Goal: Find specific page/section

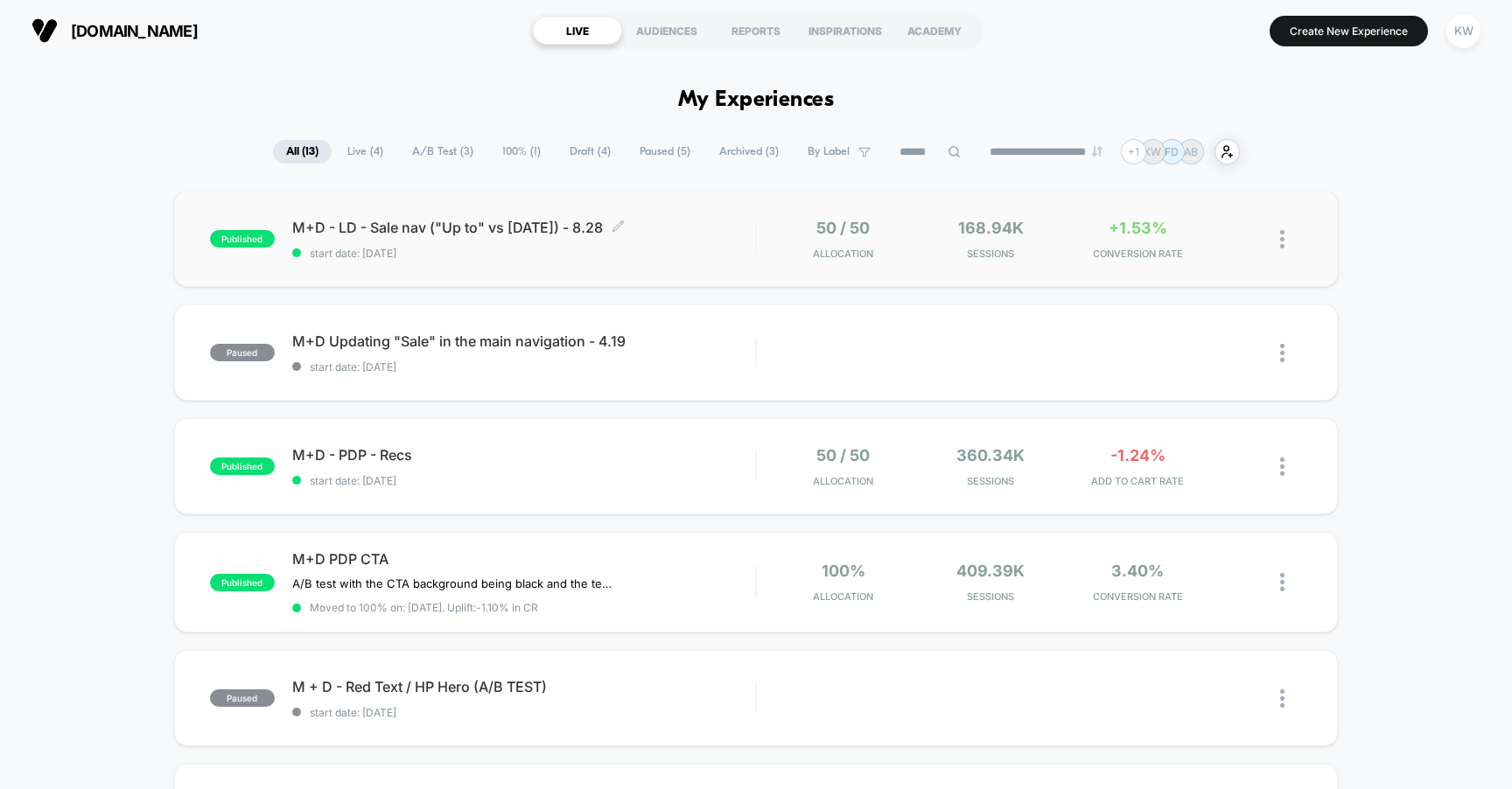
click at [674, 243] on div "M+D - LD - Sale nav ("Up to" vs [DATE]) - 8.28 Click to edit experience details…" at bounding box center [524, 239] width 464 height 41
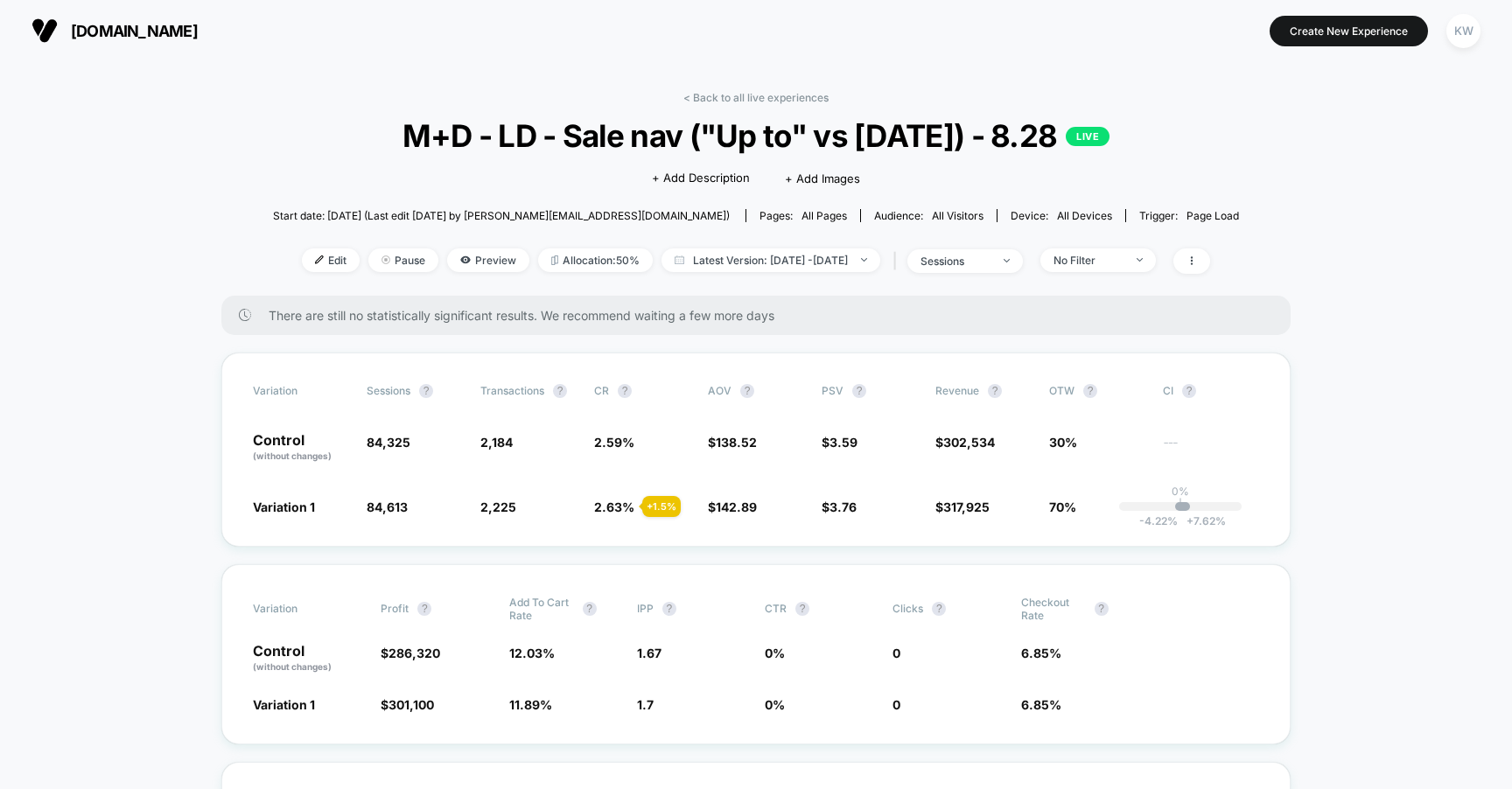
click at [113, 30] on span "[DOMAIN_NAME]" at bounding box center [134, 31] width 127 height 18
